Goal: Information Seeking & Learning: Learn about a topic

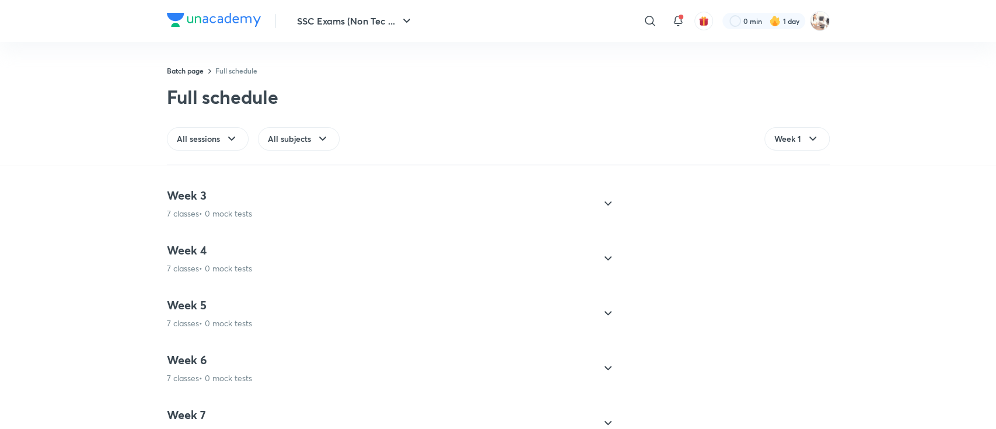
scroll to position [640, 0]
click at [604, 207] on icon at bounding box center [608, 207] width 14 height 14
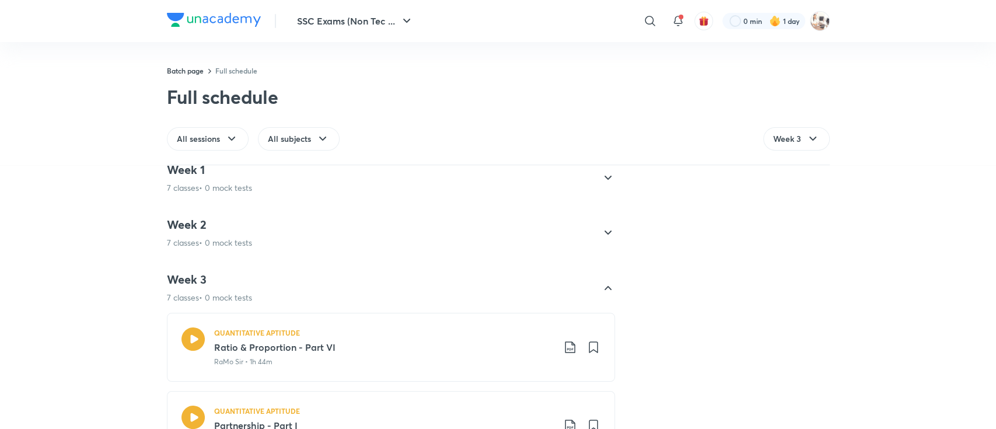
scroll to position [0, 0]
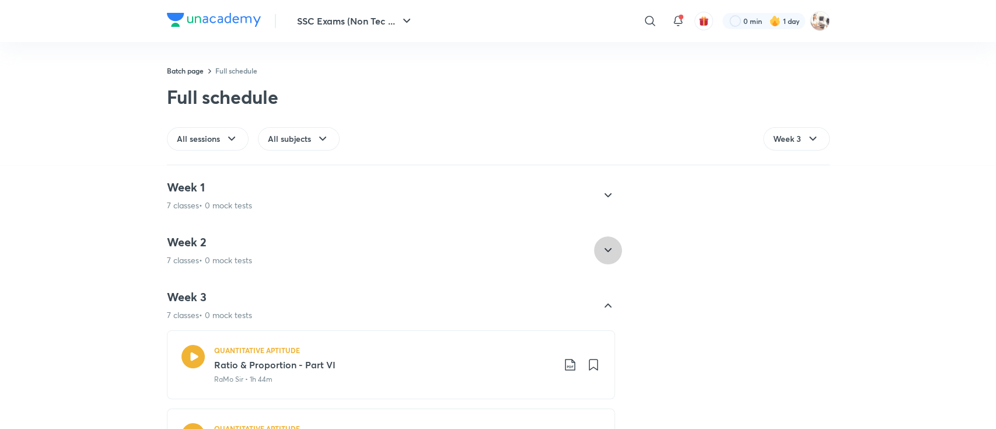
click at [597, 259] on div at bounding box center [608, 250] width 28 height 28
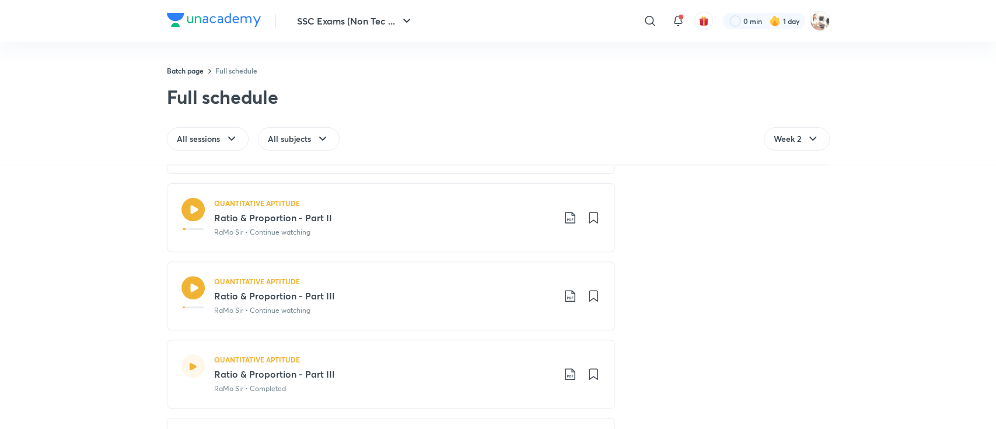
scroll to position [290, 0]
click at [310, 276] on div "QUANTITATIVE APTITUDE" at bounding box center [383, 281] width 339 height 10
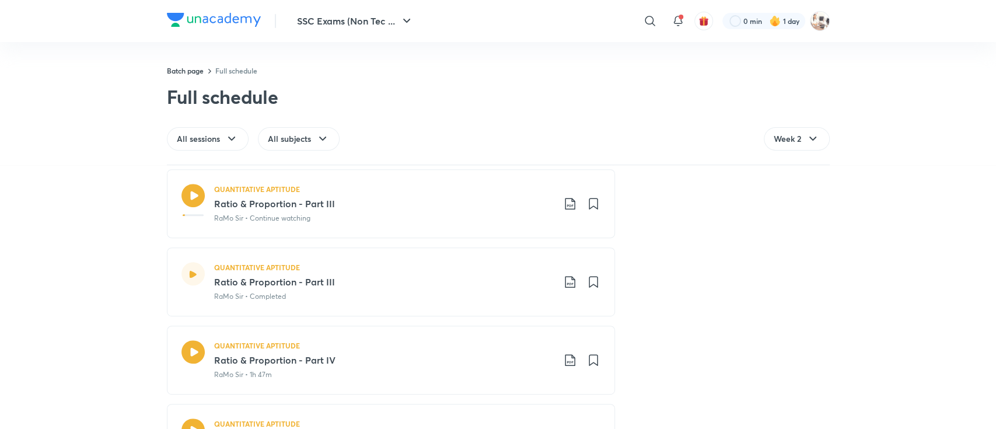
scroll to position [386, 0]
click at [268, 282] on h3 "Ratio & Proportion - Part III" at bounding box center [383, 279] width 339 height 14
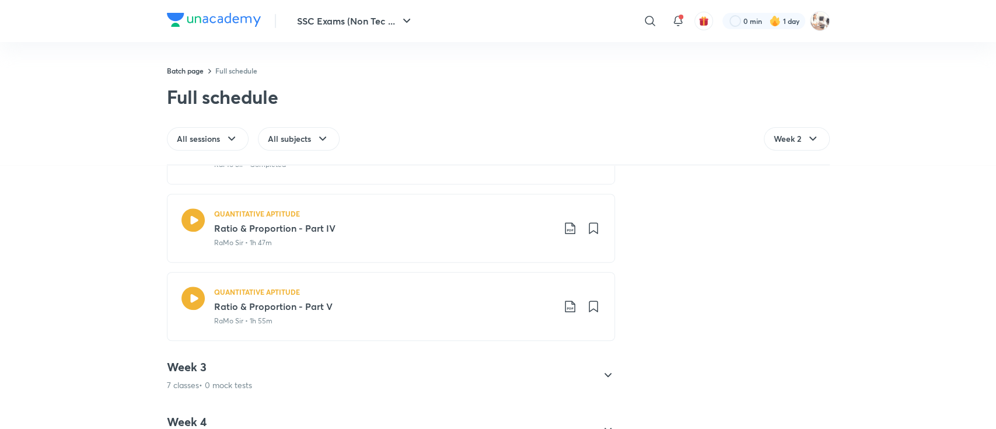
scroll to position [513, 0]
click at [258, 213] on h5 "QUANTITATIVE APTITUDE" at bounding box center [257, 214] width 86 height 10
